Goal: Download file/media

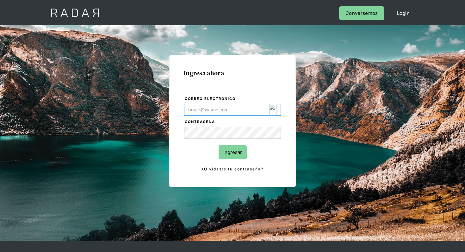
click at [273, 111] on img "Login Form" at bounding box center [272, 110] width 7 height 12
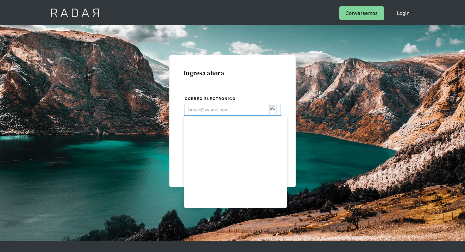
type input "[EMAIL_ADDRESS][DOMAIN_NAME]"
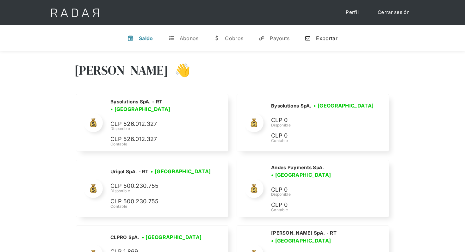
click at [314, 38] on link "n Exportar" at bounding box center [320, 38] width 43 height 16
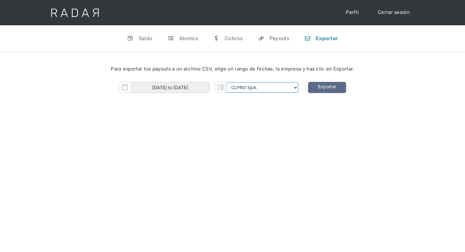
click at [264, 92] on select "CLPRO SpA. [PERSON_NAME] SpA. Urigol SpA. Bysolutions SpA. Clmax SpA. Andes Pay…" at bounding box center [262, 87] width 72 height 10
click at [226, 82] on select "CLPRO SpA. [PERSON_NAME] SpA. Urigol SpA. Bysolutions SpA. Clmax SpA. Andes Pay…" at bounding box center [262, 87] width 72 height 10
click at [171, 86] on input "[DATE] to [DATE]" at bounding box center [169, 87] width 79 height 10
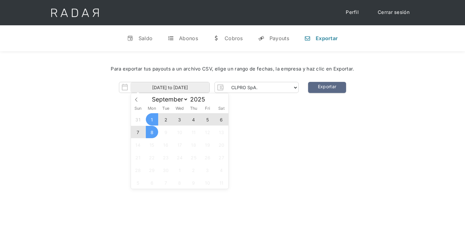
click at [302, 121] on div "[PERSON_NAME] 👋 Cargando tus cuentas... Nombre de la empresa • [GEOGRAPHIC_DATA…" at bounding box center [232, 177] width 465 height 252
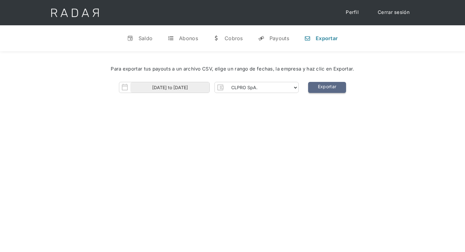
click at [337, 88] on link "Exportar" at bounding box center [327, 87] width 38 height 11
click at [330, 89] on link "Exportar" at bounding box center [327, 87] width 38 height 11
click at [252, 91] on select "CLPRO SpA. [PERSON_NAME] SpA. Urigol SpA. Bysolutions SpA. Clmax SpA. Andes Pay…" at bounding box center [262, 87] width 72 height 10
select select "clpro-rt"
click at [226, 82] on select "CLPRO SpA. [PERSON_NAME] SpA. Urigol SpA. Bysolutions SpA. Clmax SpA. Andes Pay…" at bounding box center [262, 87] width 72 height 10
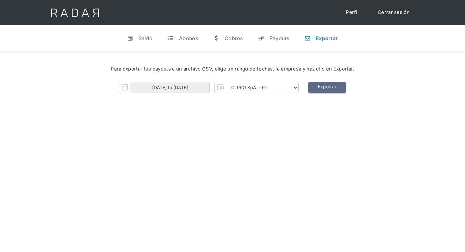
click at [331, 86] on link "Exportar" at bounding box center [327, 87] width 38 height 11
